Goal: Transaction & Acquisition: Purchase product/service

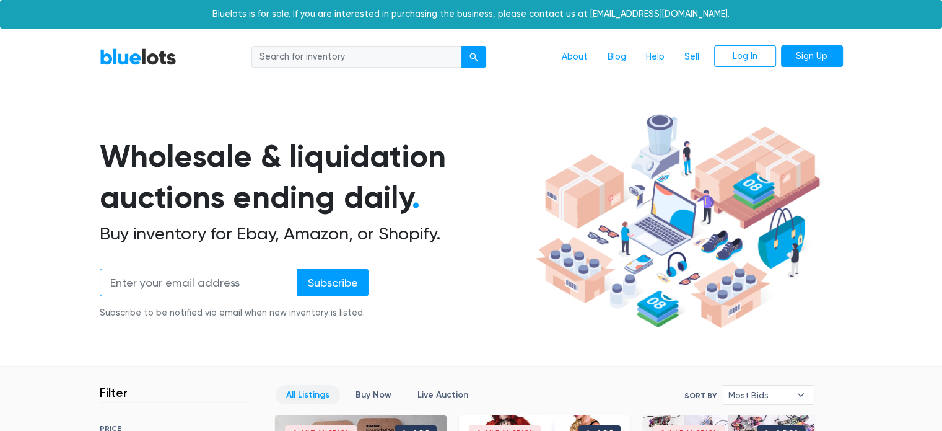
click at [217, 278] on input "email" at bounding box center [199, 282] width 198 height 28
click at [367, 56] on input "search" at bounding box center [357, 57] width 211 height 22
type input "varvatos"
click at [462, 46] on button "submit" at bounding box center [474, 57] width 25 height 22
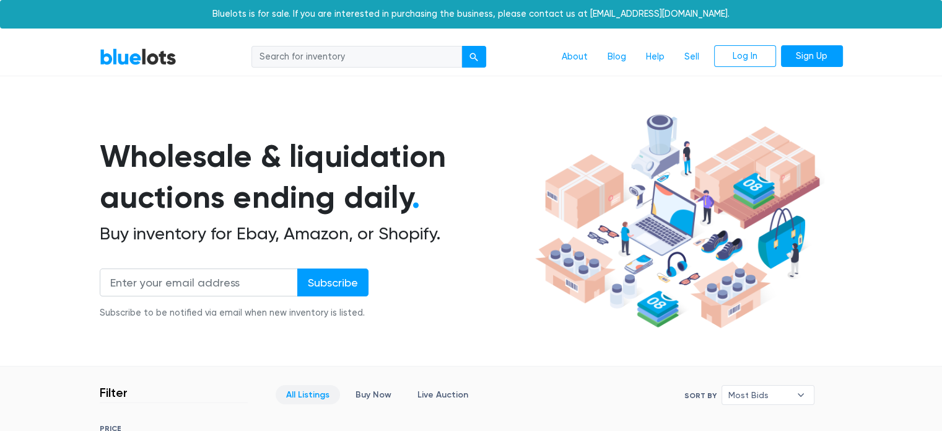
click at [377, 58] on input "search" at bounding box center [357, 57] width 211 height 22
type input "john varvatos"
click at [475, 58] on div "submit" at bounding box center [474, 57] width 9 height 9
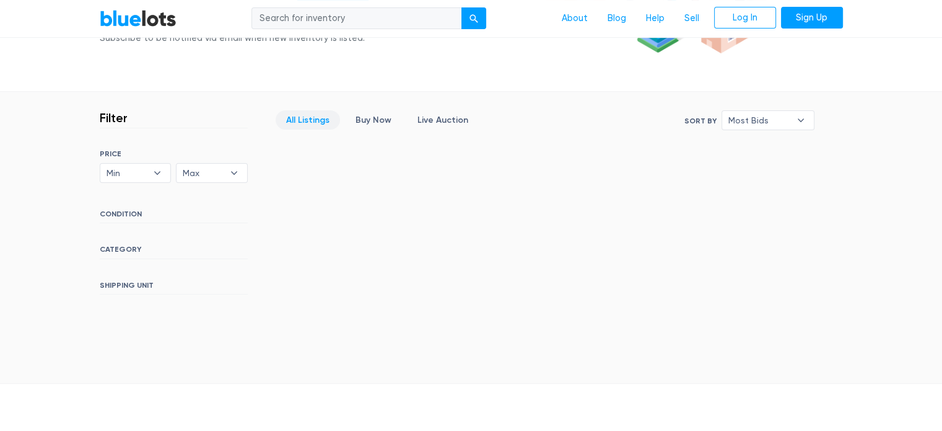
scroll to position [180, 0]
